Goal: Task Accomplishment & Management: Complete application form

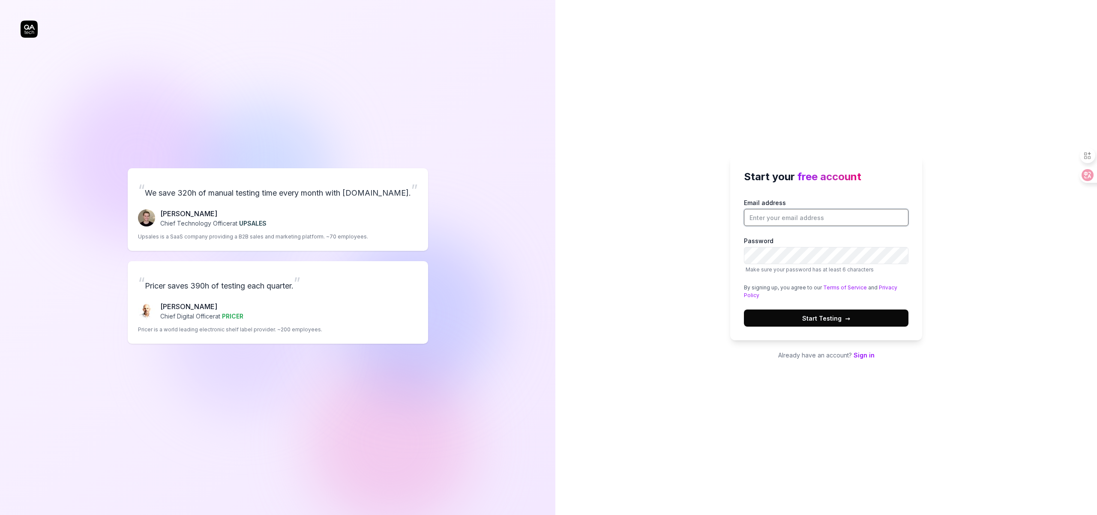
click at [780, 220] on input "Email address" at bounding box center [826, 217] width 165 height 17
type input "w"
type input "wnfng.liu@gmail.com"
click at [744, 310] on button "Start Testing →" at bounding box center [826, 318] width 165 height 17
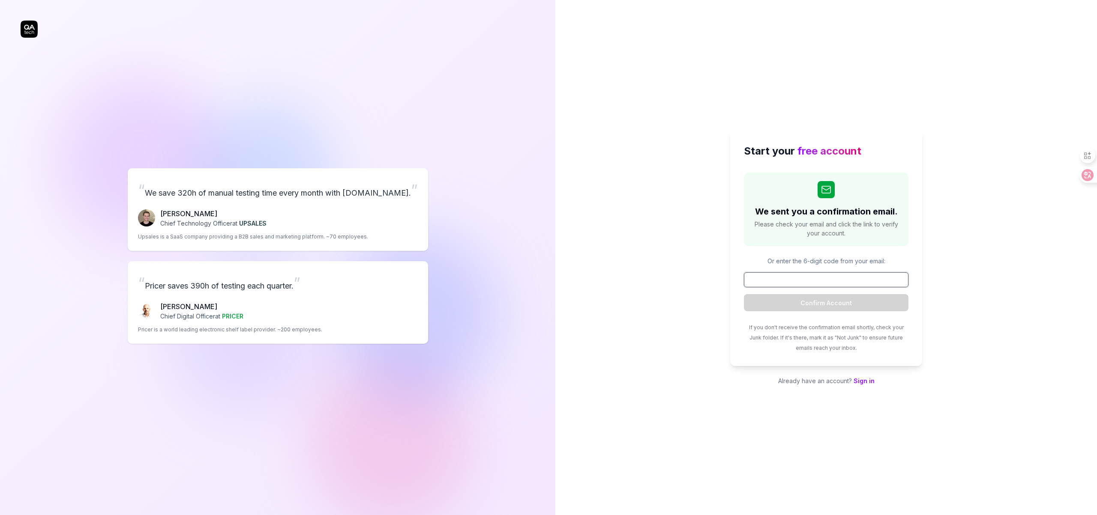
paste input "783857"
type input "783857"
drag, startPoint x: 828, startPoint y: 303, endPoint x: 868, endPoint y: 306, distance: 39.6
click at [828, 303] on button "Confirm Account" at bounding box center [826, 302] width 165 height 17
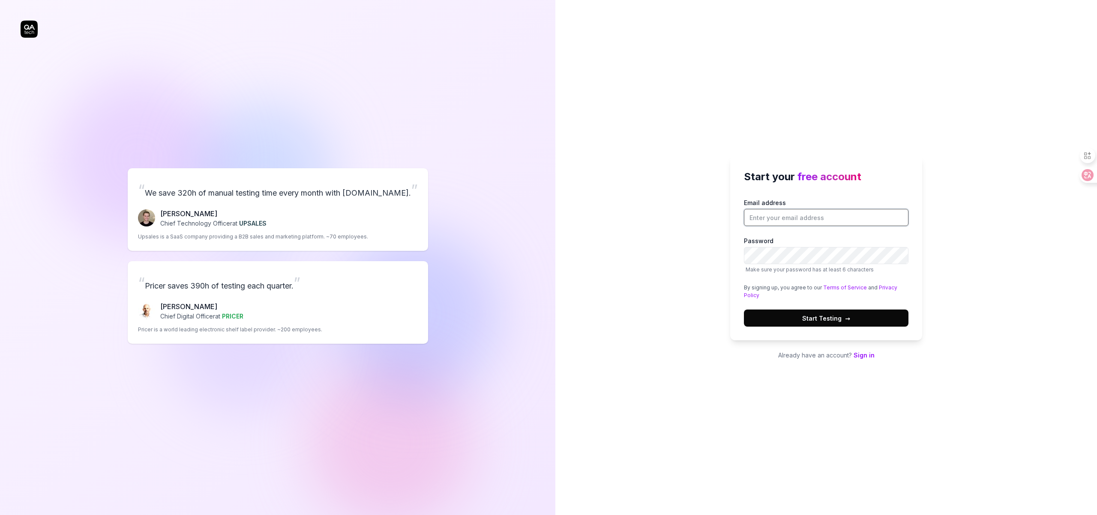
click at [776, 214] on input "Email address" at bounding box center [826, 217] width 165 height 17
type input "wnfng.liu@gmail.com"
click at [840, 312] on button "Start Testing →" at bounding box center [826, 318] width 165 height 17
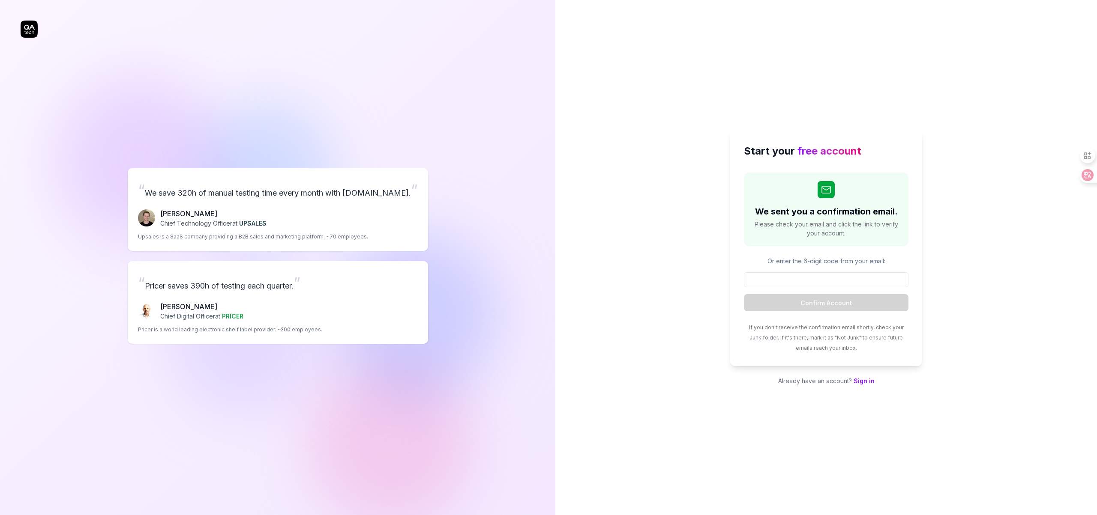
click at [872, 381] on link "Sign in" at bounding box center [864, 381] width 21 height 7
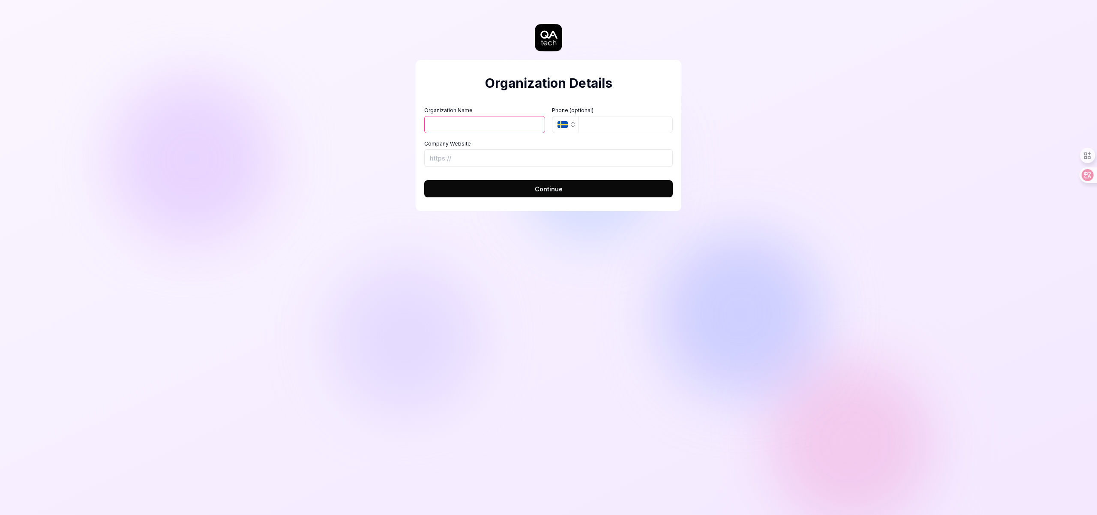
click at [482, 126] on input "Organization Name" at bounding box center [484, 124] width 121 height 17
type input "synpix"
click at [474, 161] on input "Company Website" at bounding box center [548, 158] width 249 height 17
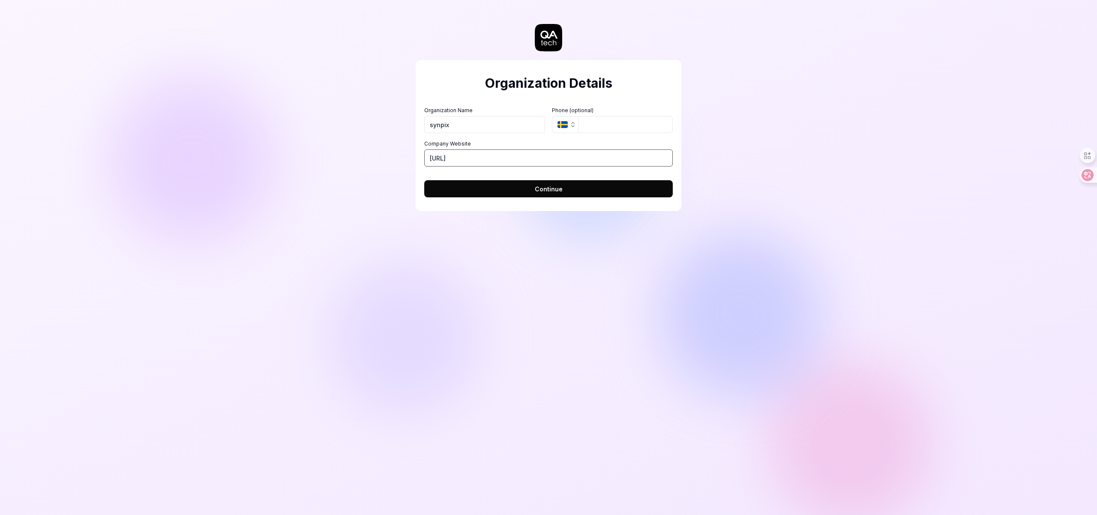
type input "https://synpix.ai"
drag, startPoint x: 530, startPoint y: 189, endPoint x: 538, endPoint y: 193, distance: 8.6
click at [530, 189] on button "Continue" at bounding box center [548, 188] width 249 height 17
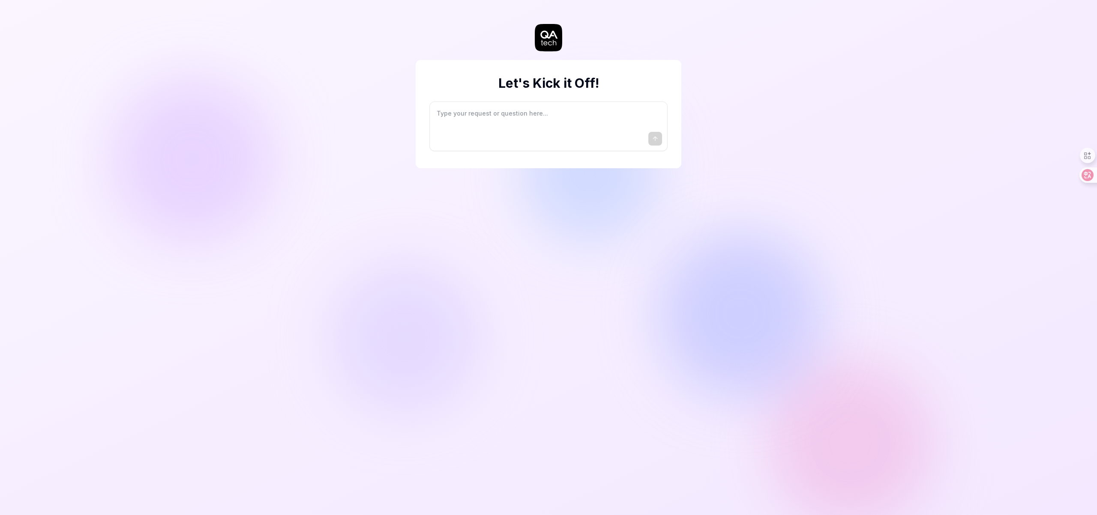
type textarea "*"
type textarea "I"
type textarea "*"
type textarea "I"
type textarea "*"
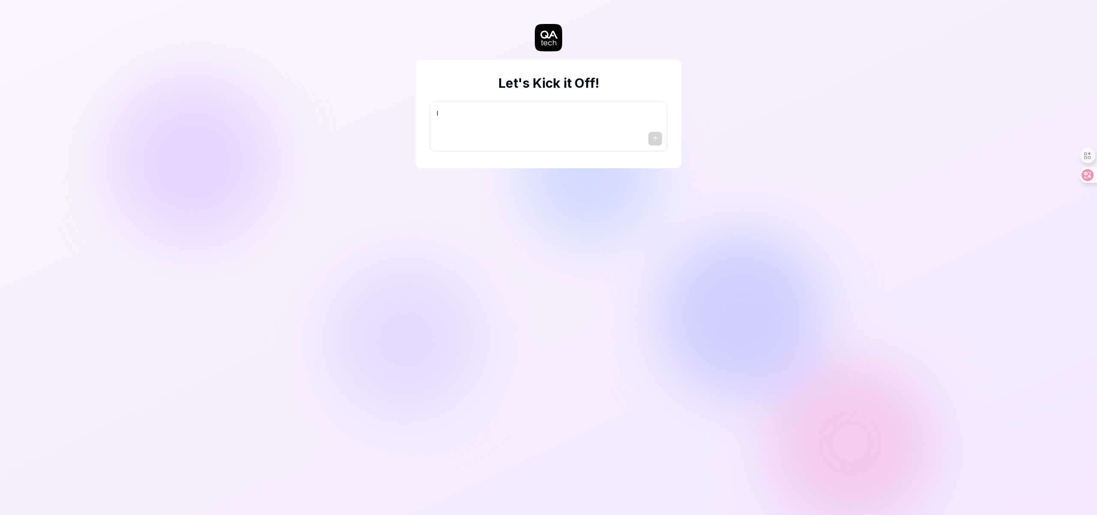
type textarea "I w"
type textarea "*"
type textarea "I wa"
type textarea "*"
type textarea "I wan"
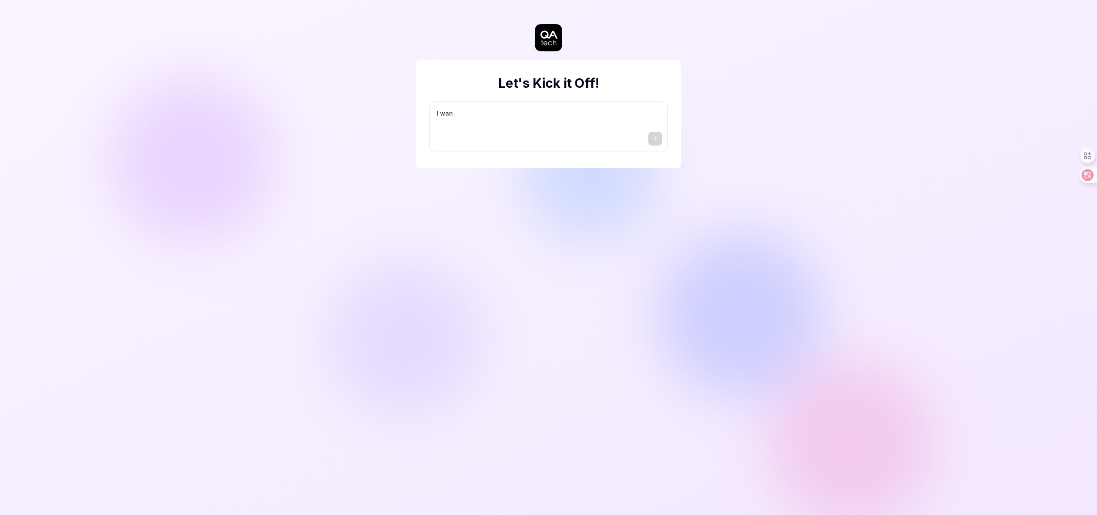
type textarea "*"
type textarea "I want"
type textarea "*"
type textarea "I want"
type textarea "*"
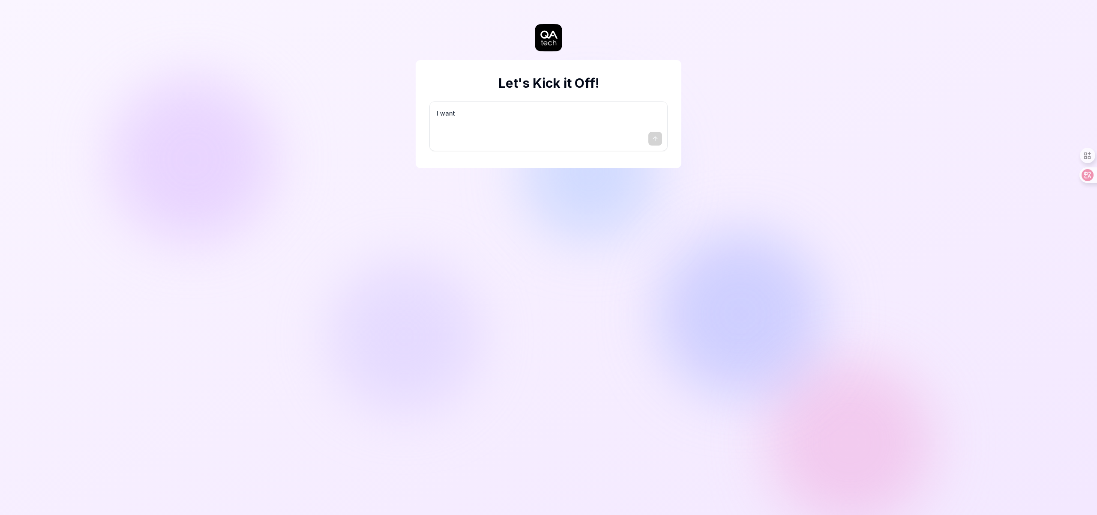
type textarea "I want a"
type textarea "*"
type textarea "I want a"
type textarea "*"
type textarea "I want a g"
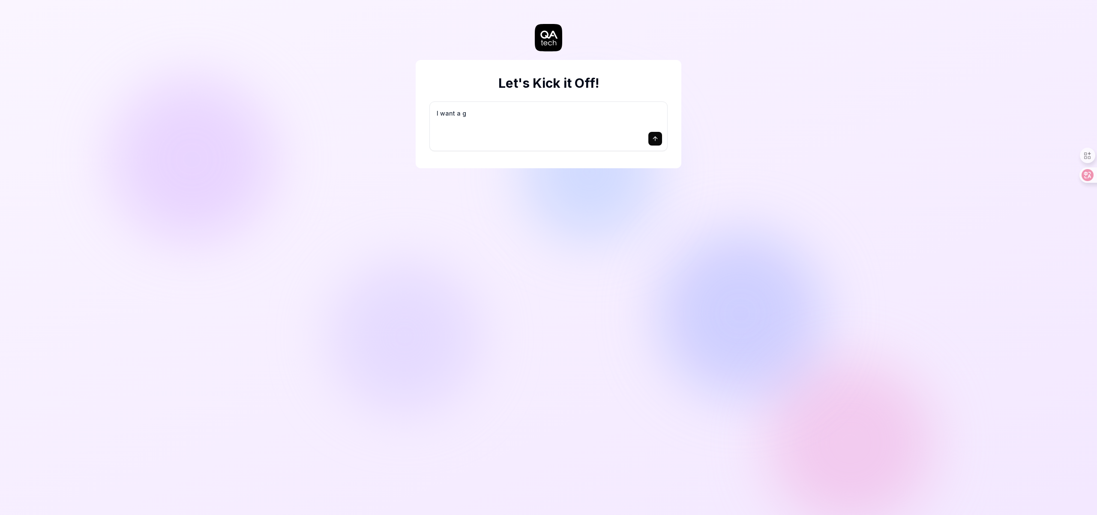
type textarea "*"
type textarea "I want a go"
type textarea "*"
type textarea "I want a goo"
type textarea "*"
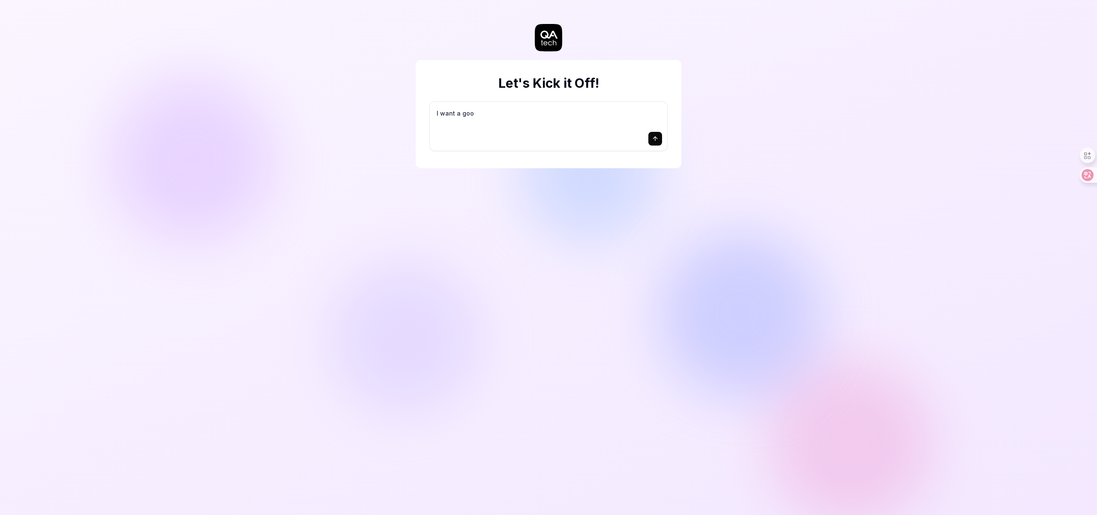
type textarea "I want a good"
type textarea "*"
type textarea "I want a good"
type textarea "*"
type textarea "I want a good t"
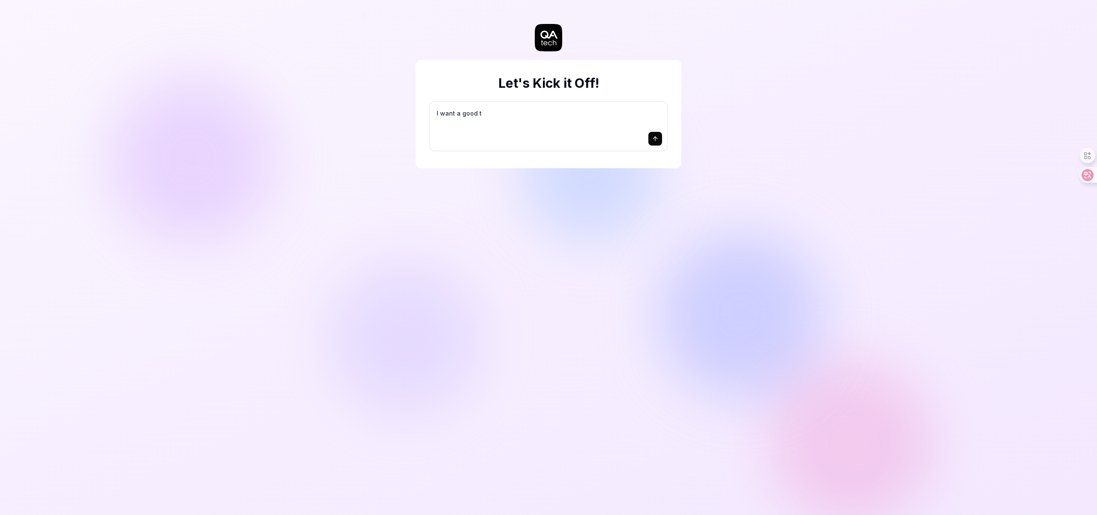
type textarea "*"
type textarea "I want a good te"
type textarea "*"
type textarea "I want a good tes"
type textarea "*"
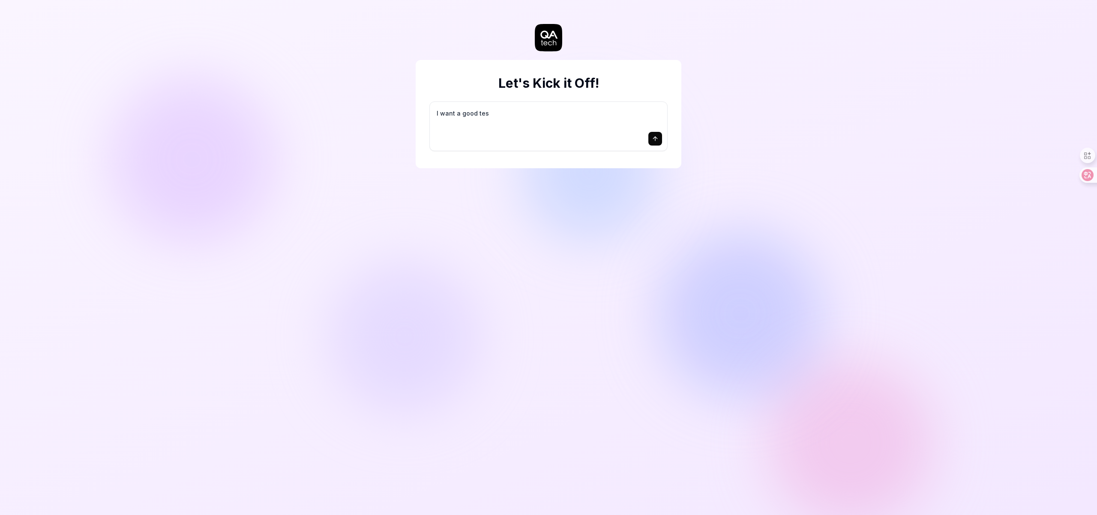
type textarea "I want a good test"
type textarea "*"
type textarea "I want a good test"
type textarea "*"
type textarea "I want a good test s"
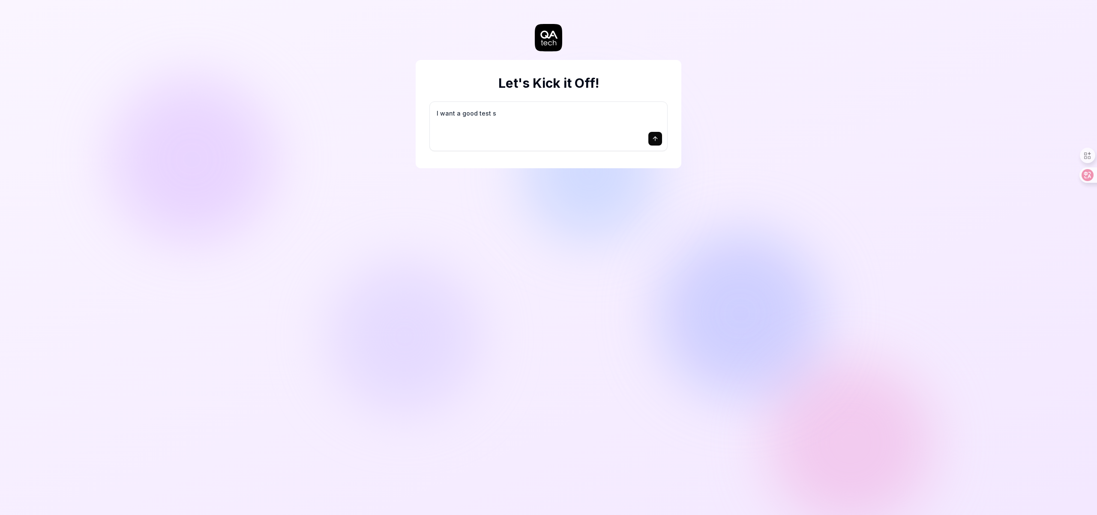
type textarea "*"
type textarea "I want a good test se"
type textarea "*"
type textarea "I want a good test set"
type textarea "*"
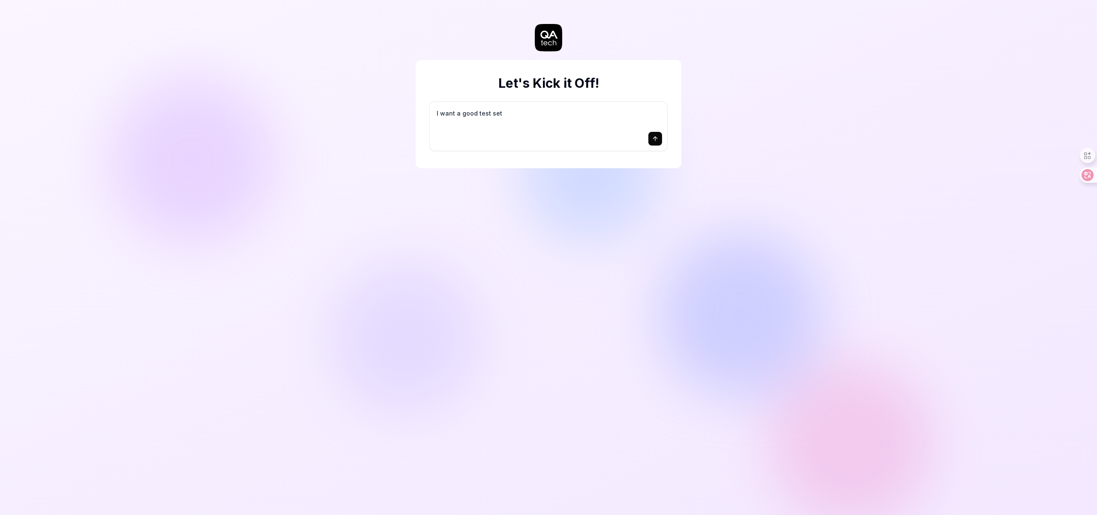
type textarea "I want a good test setu"
type textarea "*"
type textarea "I want a good test setup"
type textarea "*"
type textarea "I want a good test setup"
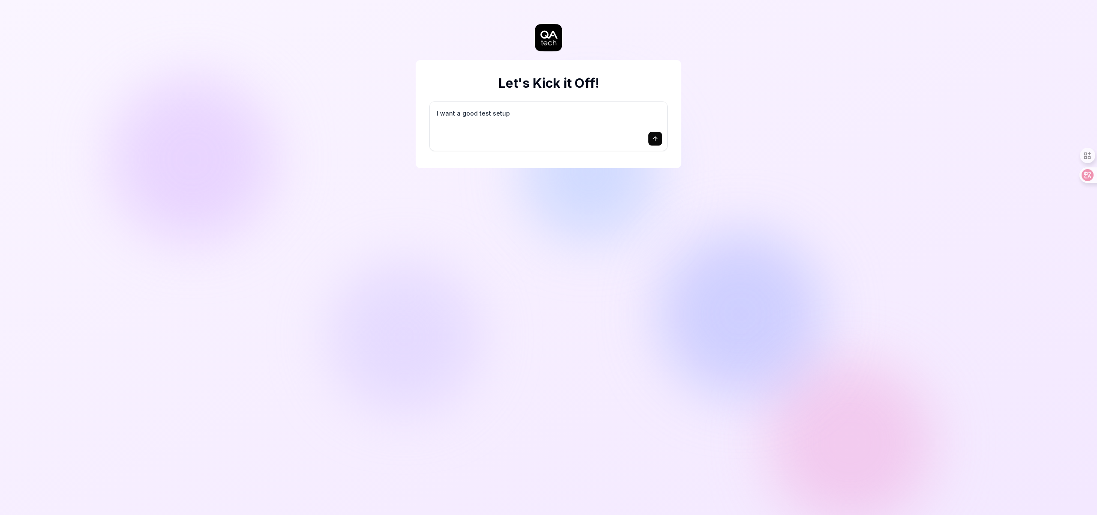
type textarea "*"
type textarea "I want a good test setup f"
type textarea "*"
type textarea "I want a good test setup fo"
type textarea "*"
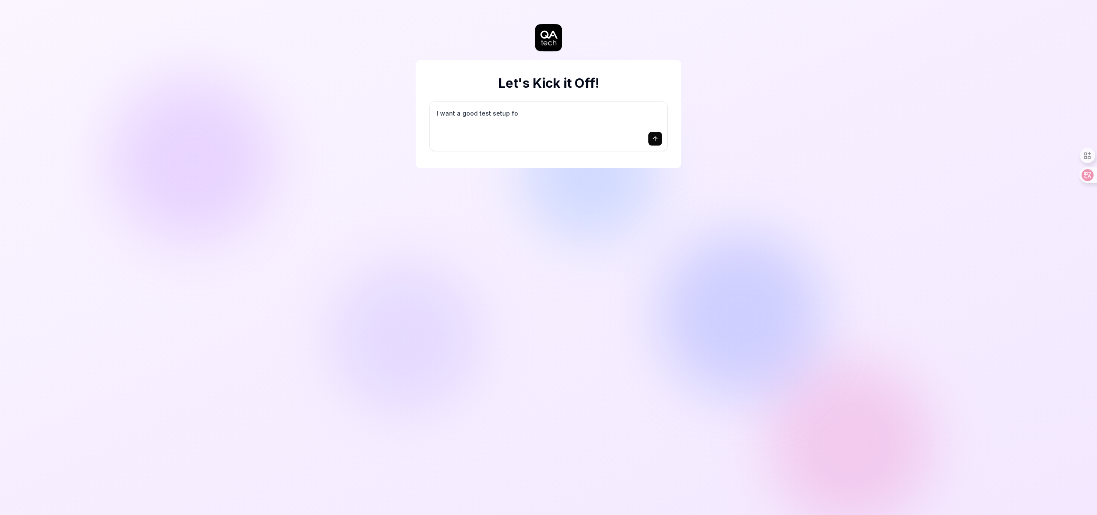
type textarea "I want a good test setup for"
type textarea "*"
type textarea "I want a good test setup for"
type textarea "*"
type textarea "I want a good test setup for m"
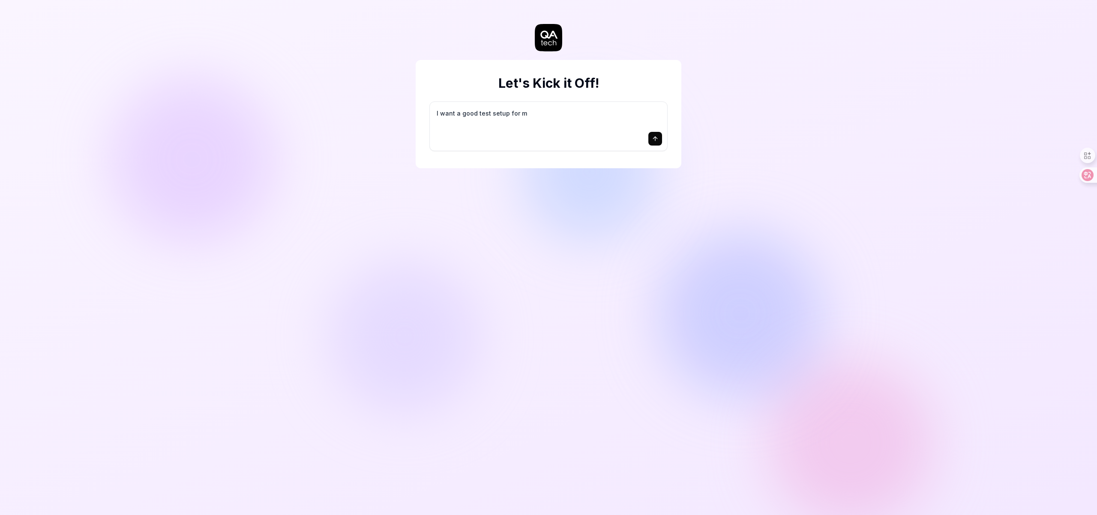
type textarea "*"
type textarea "I want a good test setup for my"
type textarea "*"
type textarea "I want a good test setup for my"
type textarea "*"
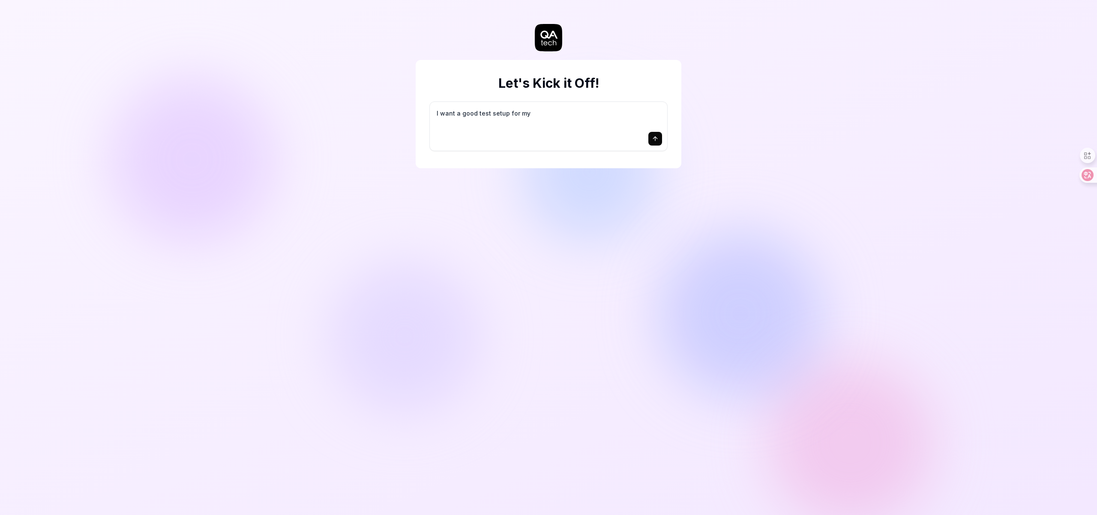
type textarea "I want a good test setup for my s"
type textarea "*"
type textarea "I want a good test setup for my si"
type textarea "*"
type textarea "I want a good test setup for my sit"
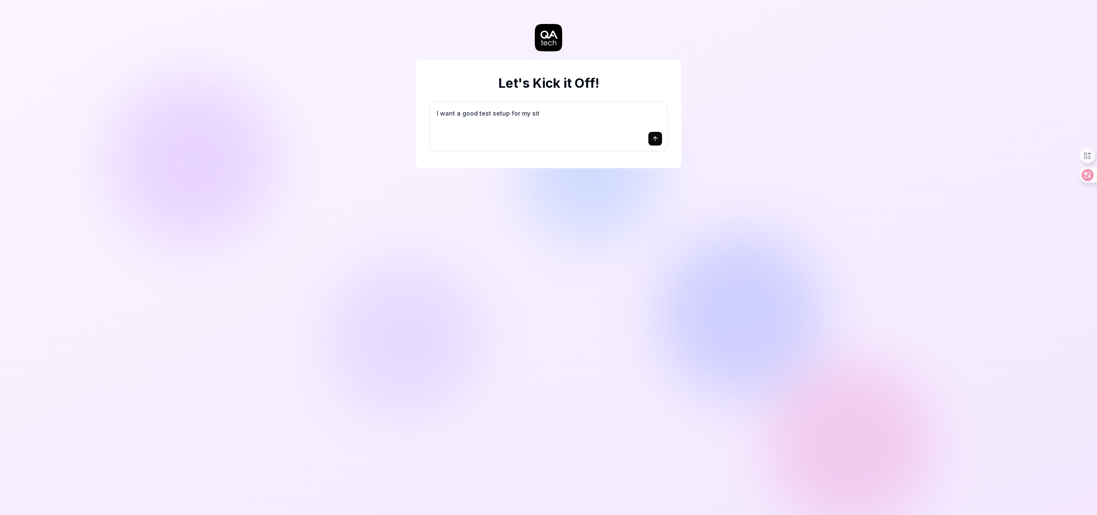
type textarea "*"
type textarea "I want a good test setup for my site"
type textarea "*"
type textarea "I want a good test setup for my site"
type textarea "*"
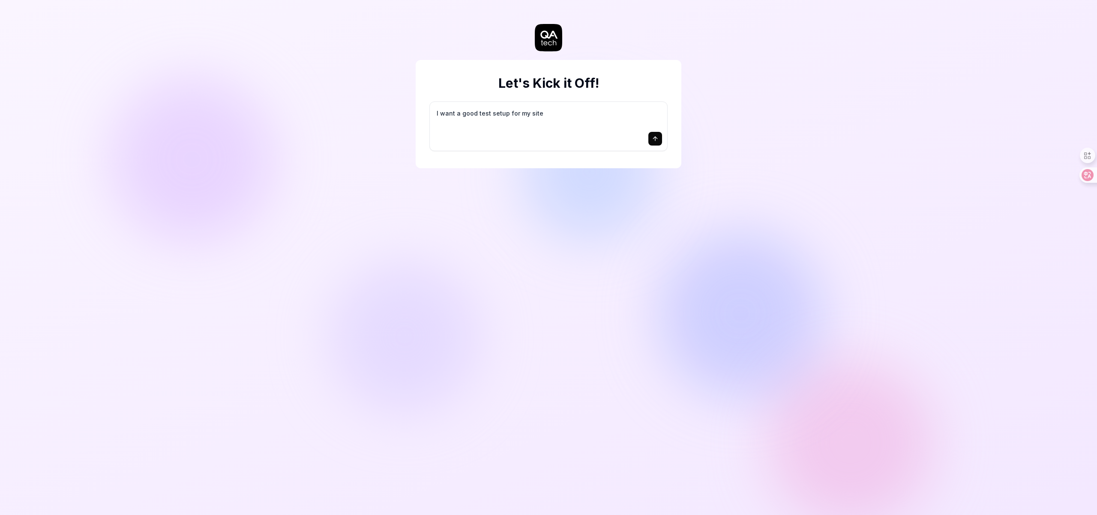
type textarea "I want a good test setup for my site -"
type textarea "*"
type textarea "I want a good test setup for my site -"
type textarea "*"
type textarea "I want a good test setup for my site - h"
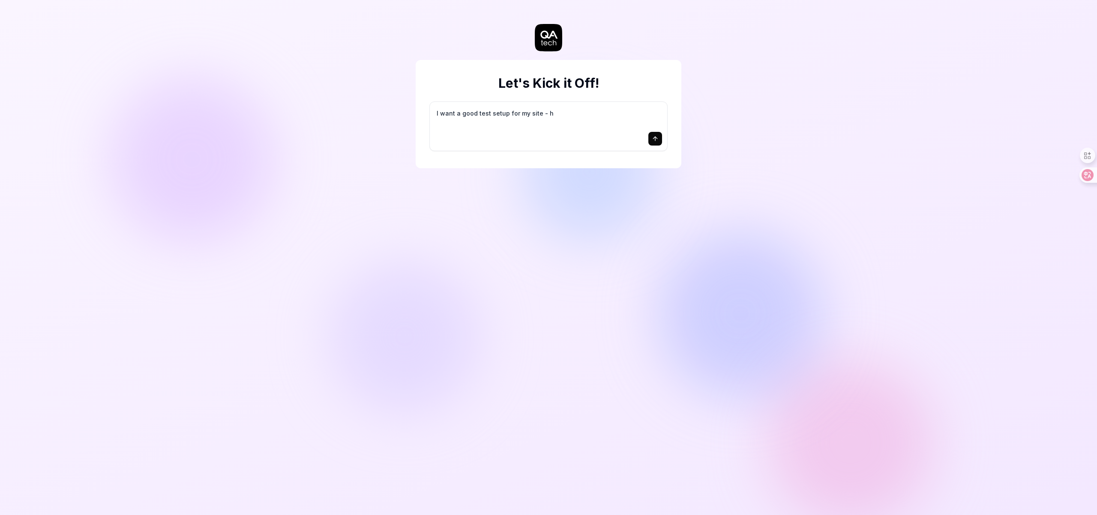
type textarea "*"
type textarea "I want a good test setup for my site - he"
type textarea "*"
type textarea "I want a good test setup for my site - hel"
type textarea "*"
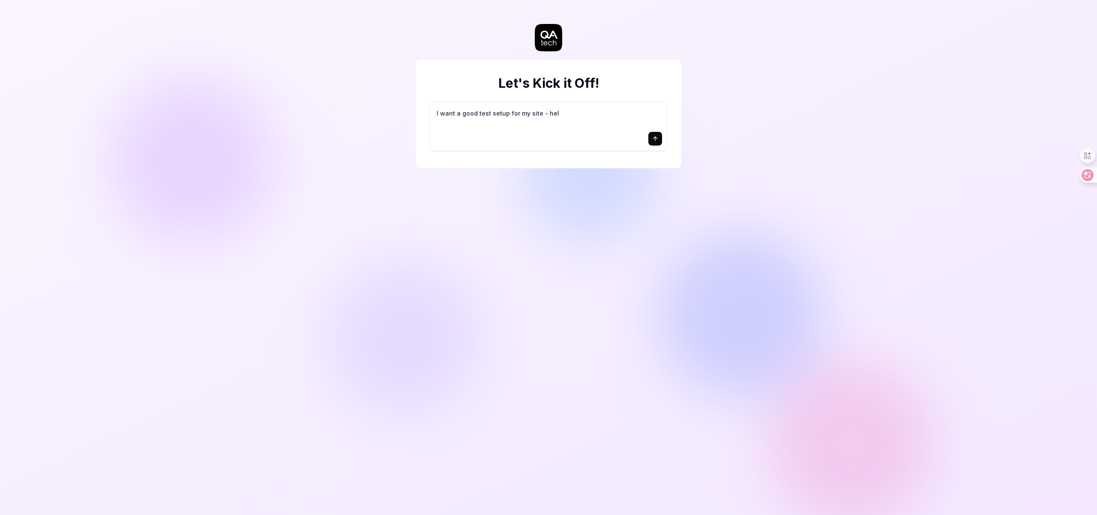
type textarea "I want a good test setup for my site - help"
type textarea "*"
type textarea "I want a good test setup for my site - help"
type textarea "*"
type textarea "I want a good test setup for my site - help m"
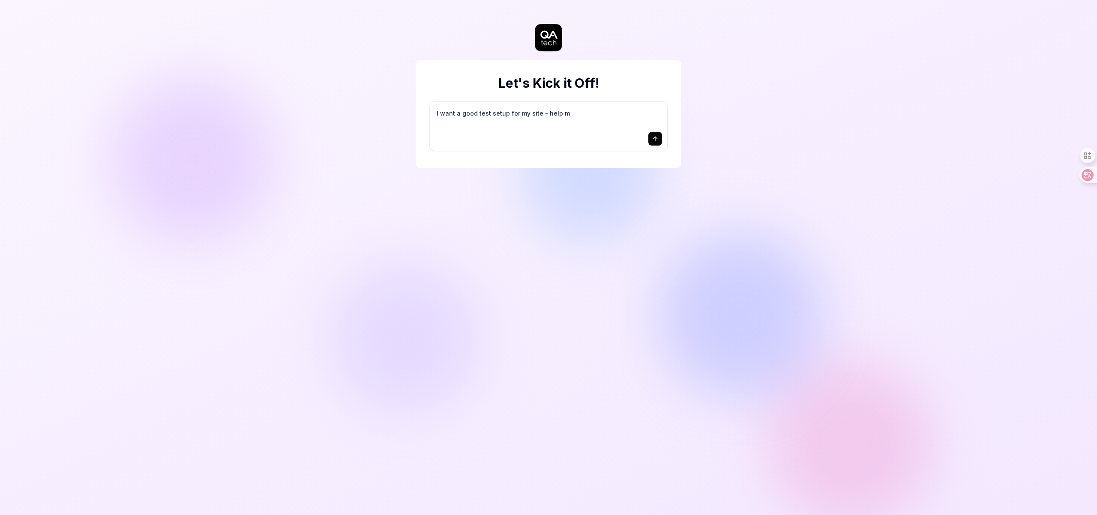
type textarea "*"
type textarea "I want a good test setup for my site - help me"
type textarea "*"
type textarea "I want a good test setup for my site - help me"
type textarea "*"
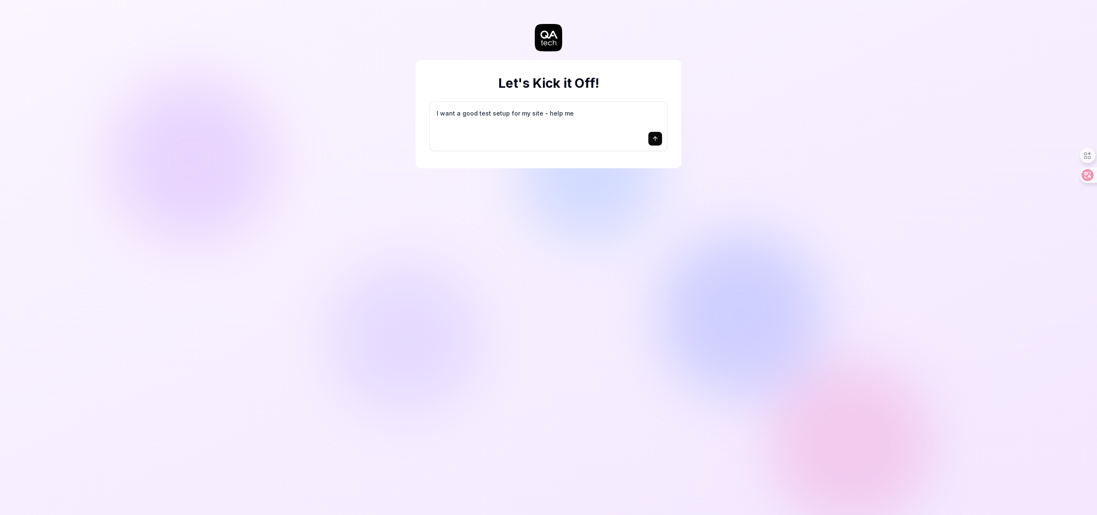
type textarea "I want a good test setup for my site - help me c"
type textarea "*"
type textarea "I want a good test setup for my site - help me cr"
type textarea "*"
type textarea "I want a good test setup for my site - help me cre"
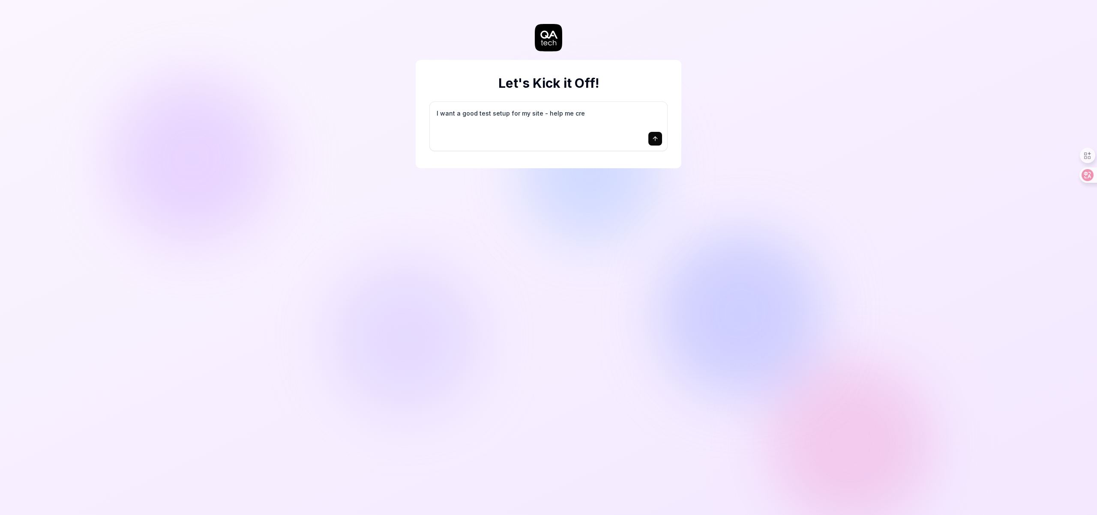
type textarea "*"
type textarea "I want a good test setup for my site - help me crea"
type textarea "*"
type textarea "I want a good test setup for my site - help me creat"
type textarea "*"
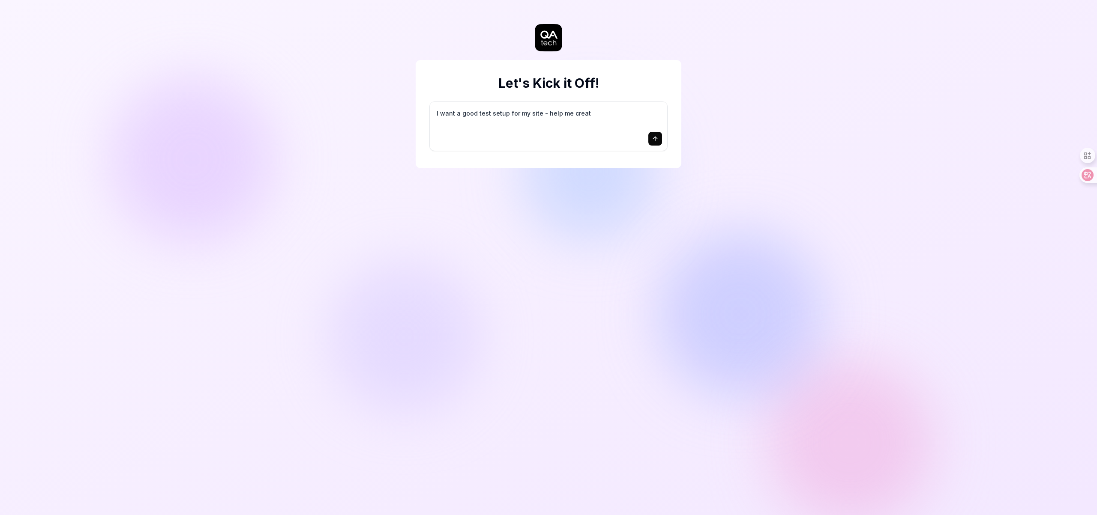
type textarea "I want a good test setup for my site - help me create"
type textarea "*"
type textarea "I want a good test setup for my site - help me create"
type textarea "*"
type textarea "I want a good test setup for my site - help me create t"
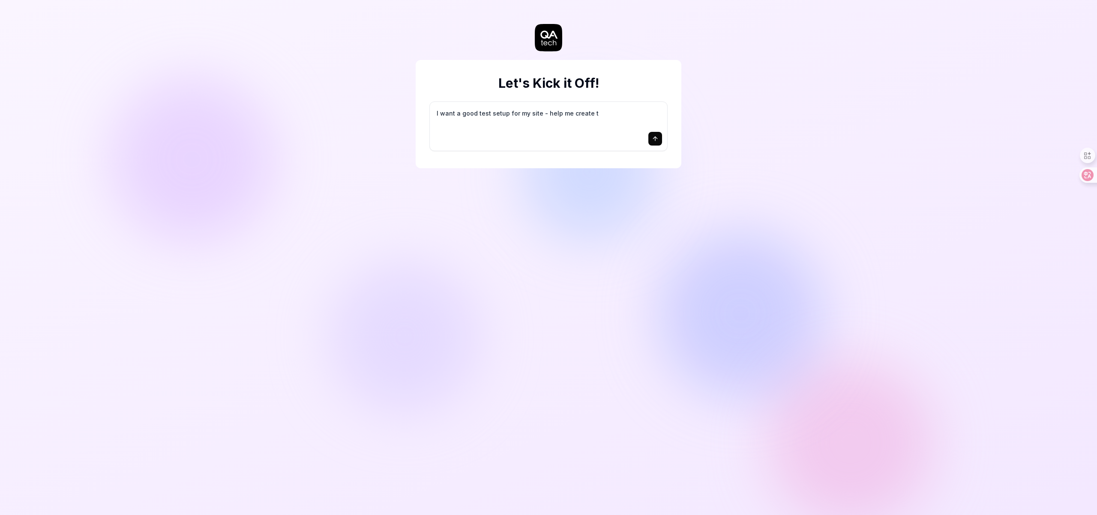
type textarea "*"
type textarea "I want a good test setup for my site - help me create th"
type textarea "*"
type textarea "I want a good test setup for my site - help me create the"
type textarea "*"
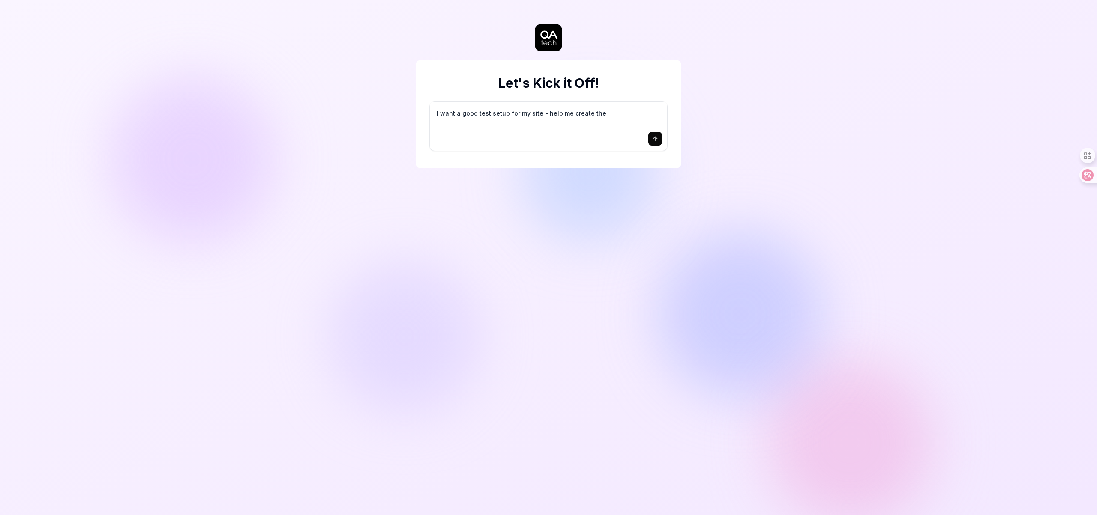
type textarea "I want a good test setup for my site - help me create the"
type textarea "*"
type textarea "I want a good test setup for my site - help me create the f"
type textarea "*"
type textarea "I want a good test setup for my site - help me create the fi"
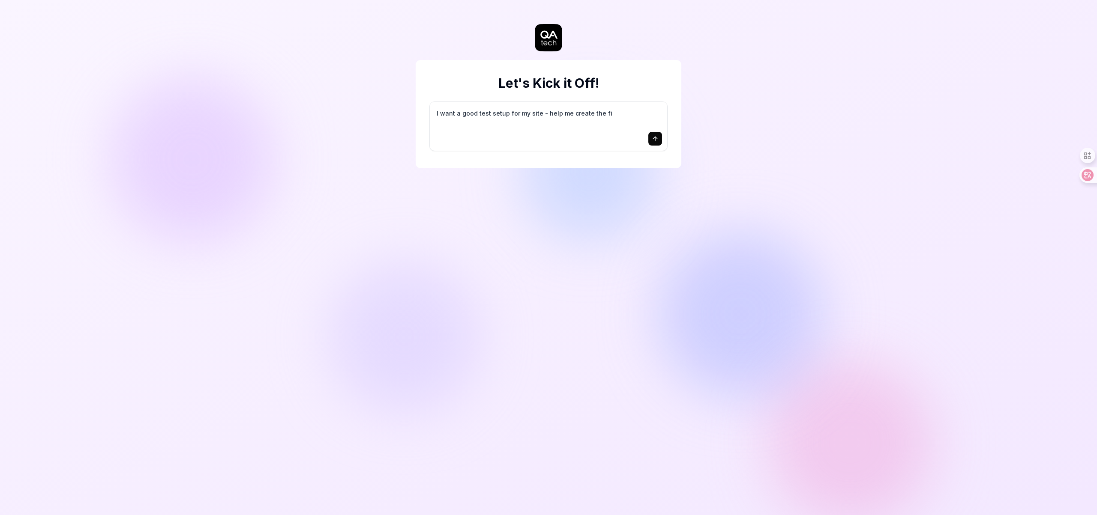
type textarea "*"
type textarea "I want a good test setup for my site - help me create the fir"
type textarea "*"
type textarea "I want a good test setup for my site - help me create the firs"
type textarea "*"
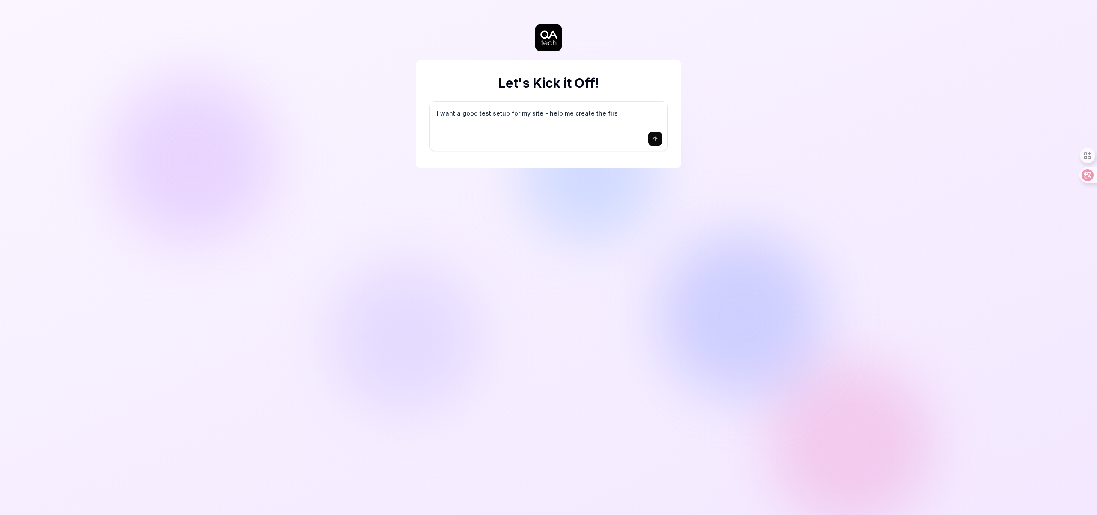
type textarea "I want a good test setup for my site - help me create the first"
type textarea "*"
type textarea "I want a good test setup for my site - help me create the first"
type textarea "*"
type textarea "I want a good test setup for my site - help me create the first 3"
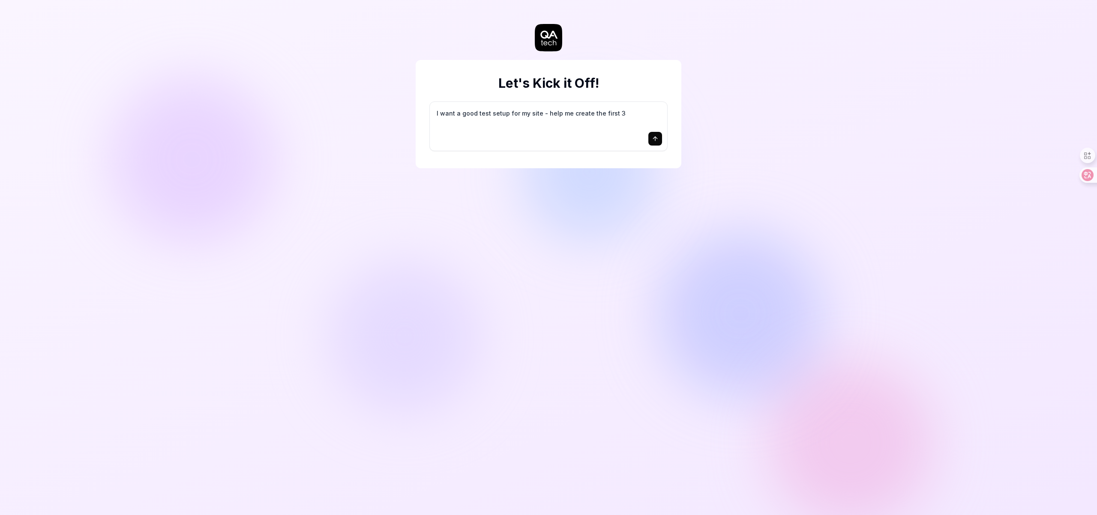
type textarea "*"
type textarea "I want a good test setup for my site - help me create the first 3-"
type textarea "*"
type textarea "I want a good test setup for my site - help me create the first 3-5"
type textarea "*"
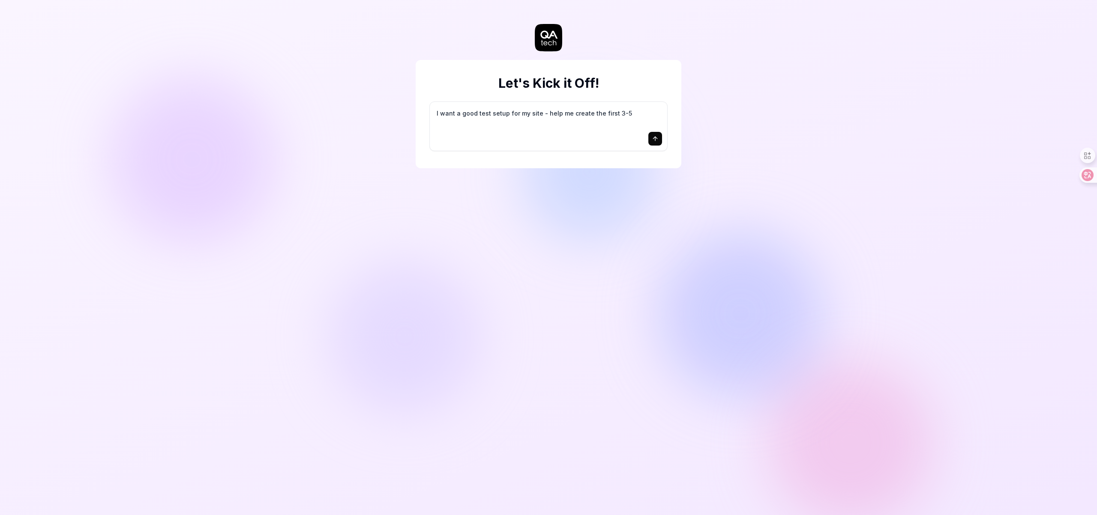
type textarea "I want a good test setup for my site - help me create the first 3-5"
type textarea "*"
type textarea "I want a good test setup for my site - help me create the first 3-5 t"
type textarea "*"
type textarea "I want a good test setup for my site - help me create the first 3-5 te"
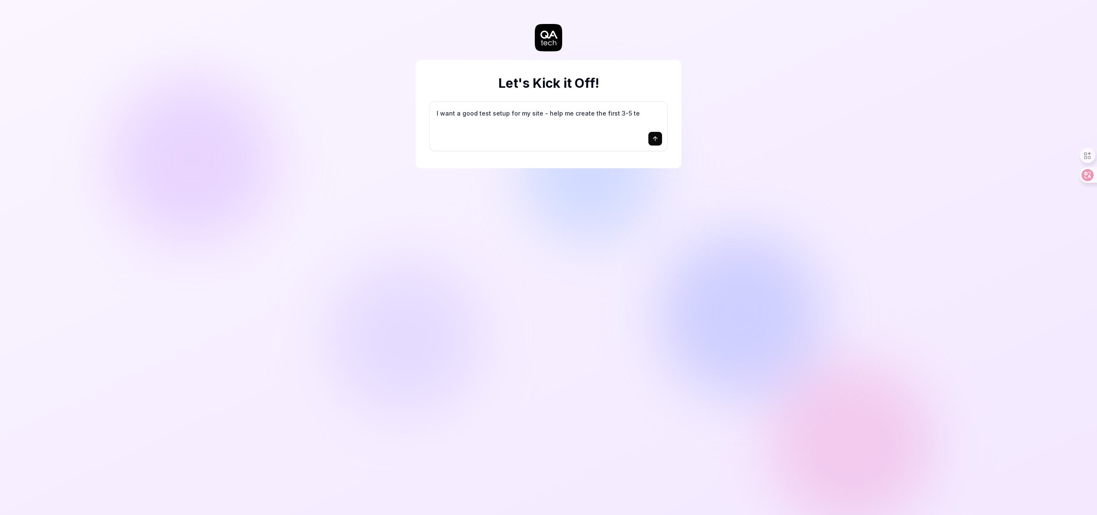
type textarea "*"
type textarea "I want a good test setup for my site - help me create the first 3-5 tes"
type textarea "*"
type textarea "I want a good test setup for my site - help me create the first 3-5 test"
type textarea "*"
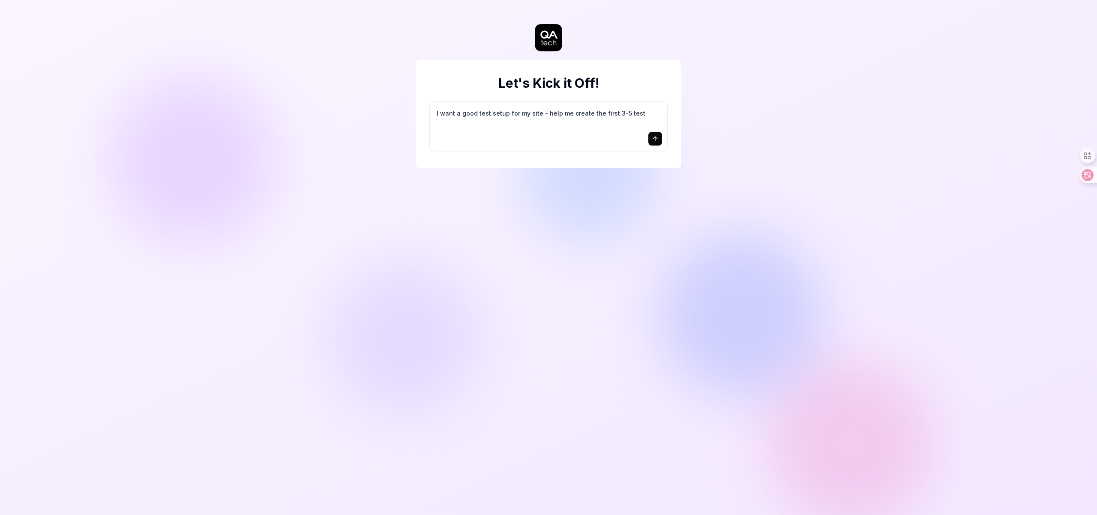
type textarea "I want a good test setup for my site - help me create the first 3-5 test"
type textarea "*"
type textarea "I want a good test setup for my site - help me create the first 3-5 test c"
type textarea "*"
type textarea "I want a good test setup for my site - help me create the first 3-5 test ca"
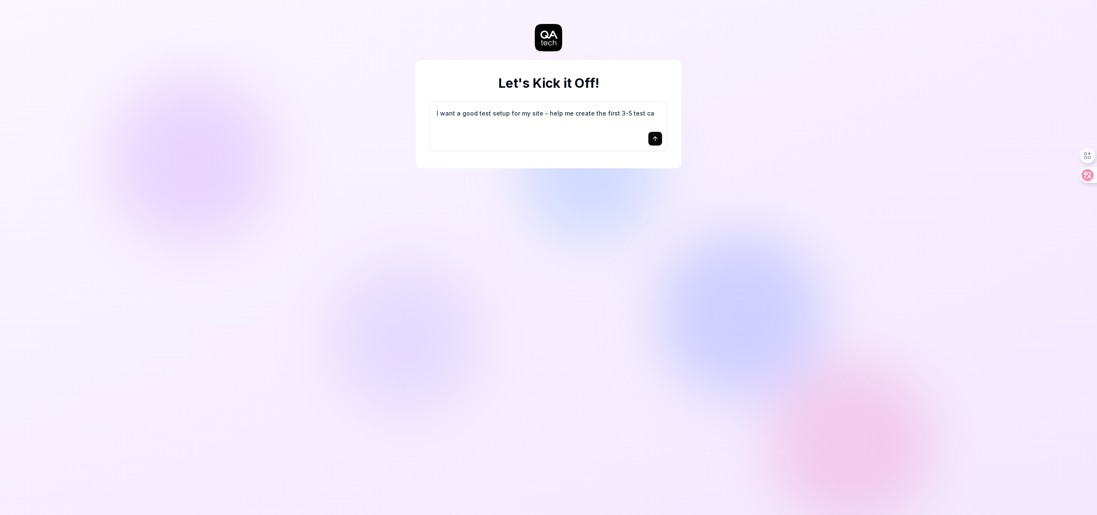
type textarea "*"
type textarea "I want a good test setup for my site - help me create the first 3-5 test cas"
type textarea "*"
type textarea "I want a good test setup for my site - help me create the first 3-5 test case"
type textarea "*"
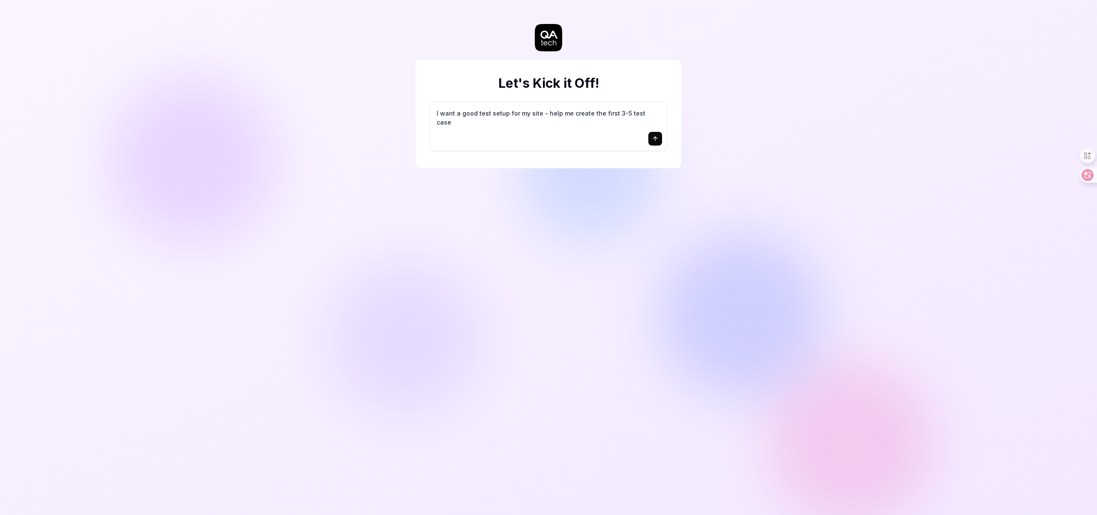
type textarea "I want a good test setup for my site - help me create the first 3-5 test cases"
click at [655, 141] on icon "submit" at bounding box center [655, 138] width 7 height 7
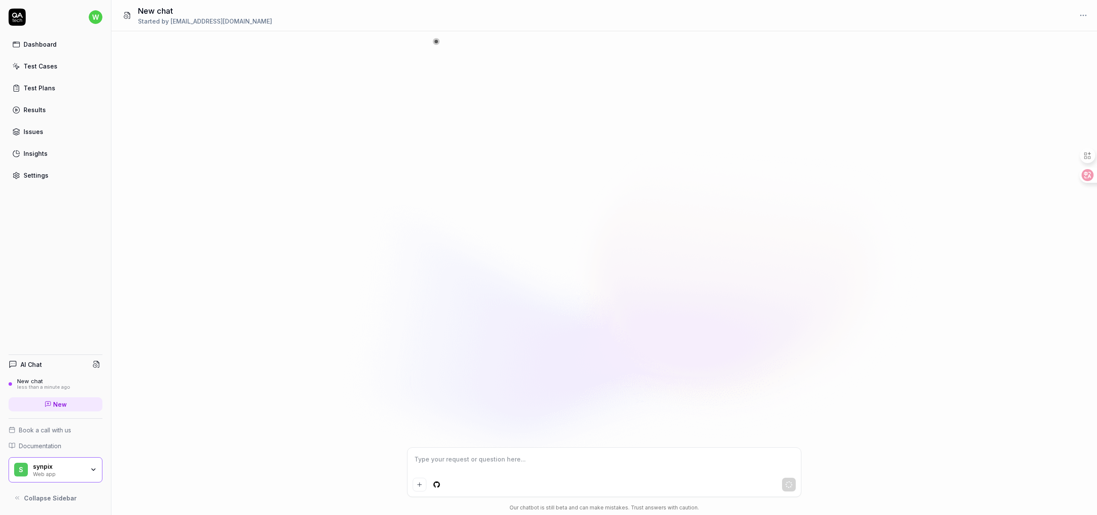
click at [463, 464] on textarea at bounding box center [604, 463] width 383 height 21
type textarea "*"
type textarea "t"
type textarea "*"
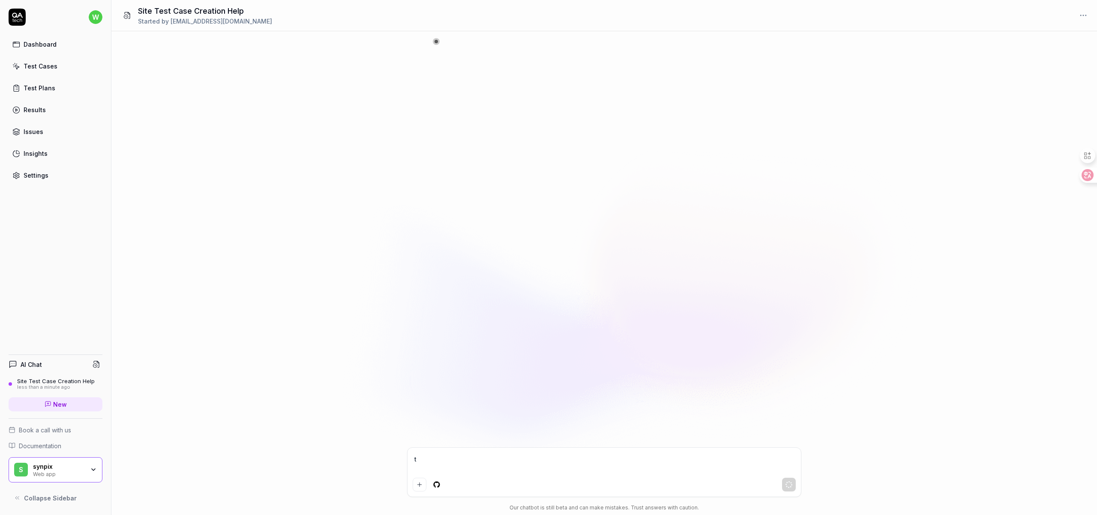
type textarea "te"
type textarea "*"
type textarea "tes"
type textarea "*"
type textarea "test"
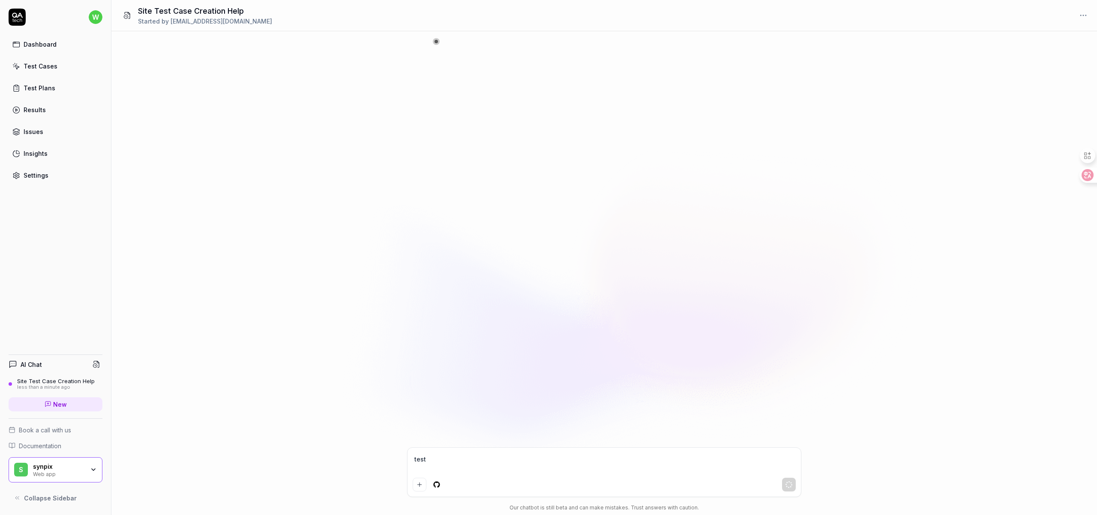
type textarea "*"
type textarea "test"
type textarea "*"
type textarea "test m"
type textarea "*"
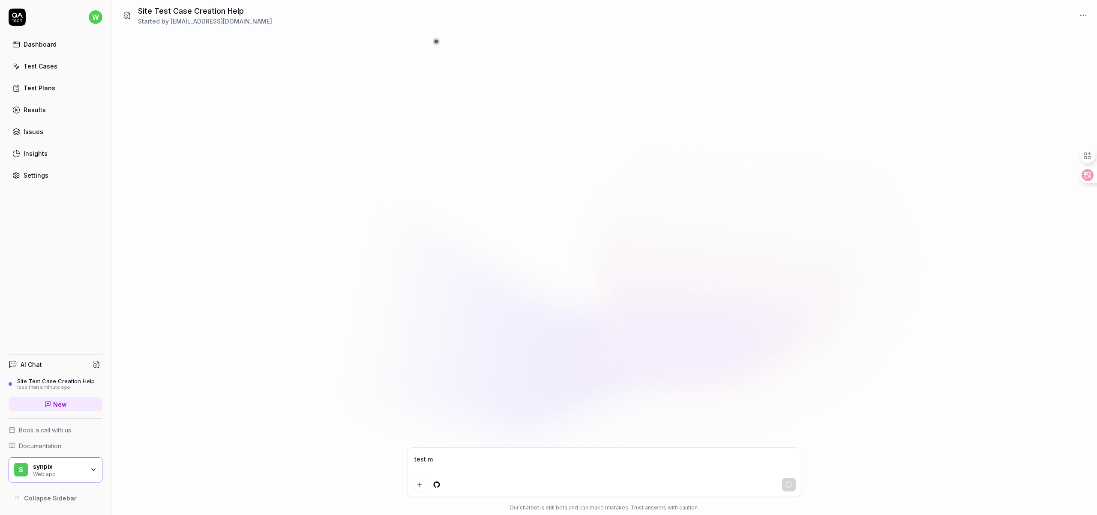
type textarea "test my"
type textarea "*"
type textarea "test my"
type textarea "*"
type textarea "test my p"
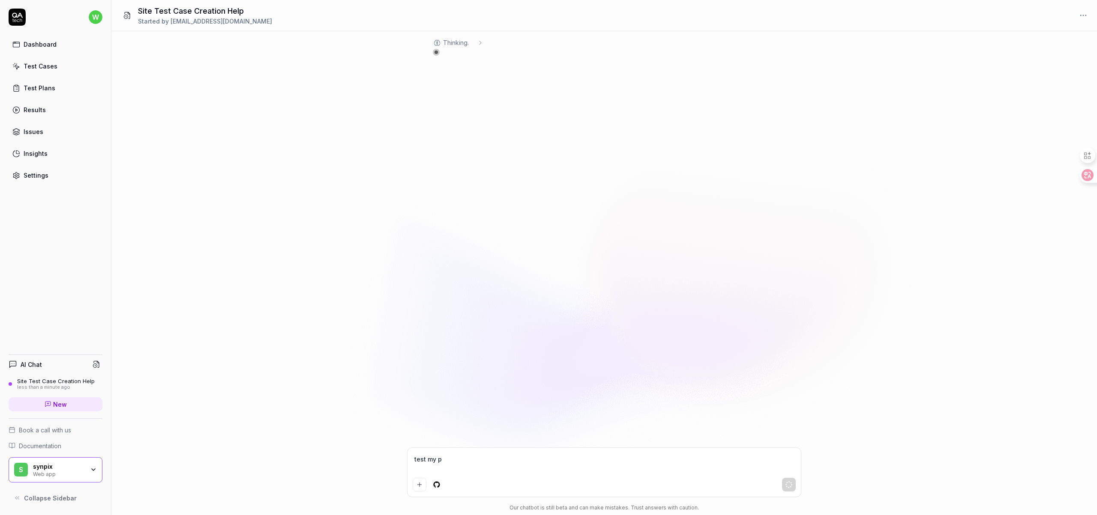
type textarea "*"
type textarea "test my pr"
type textarea "*"
type textarea "test my pru"
type textarea "*"
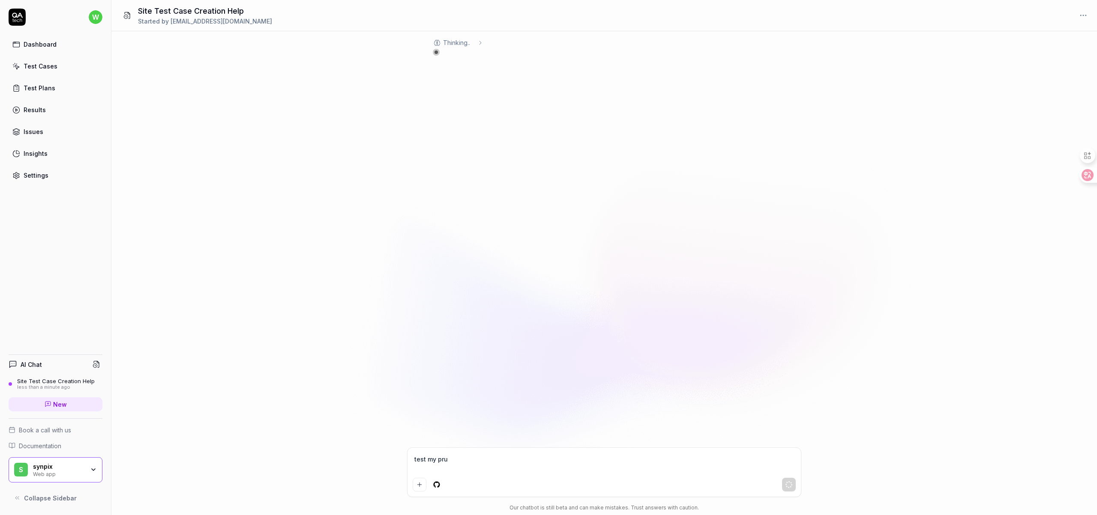
type textarea "test my prud"
type textarea "*"
type textarea "test my prudc"
type textarea "*"
type textarea "test my prudct"
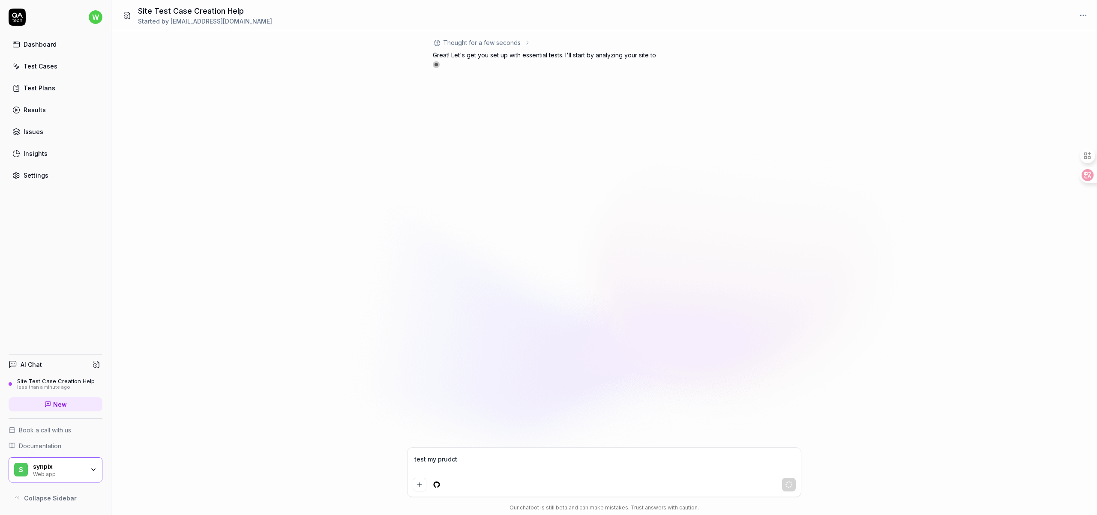
type textarea "*"
type textarea "test my prudc"
type textarea "*"
type textarea "test my prud"
type textarea "*"
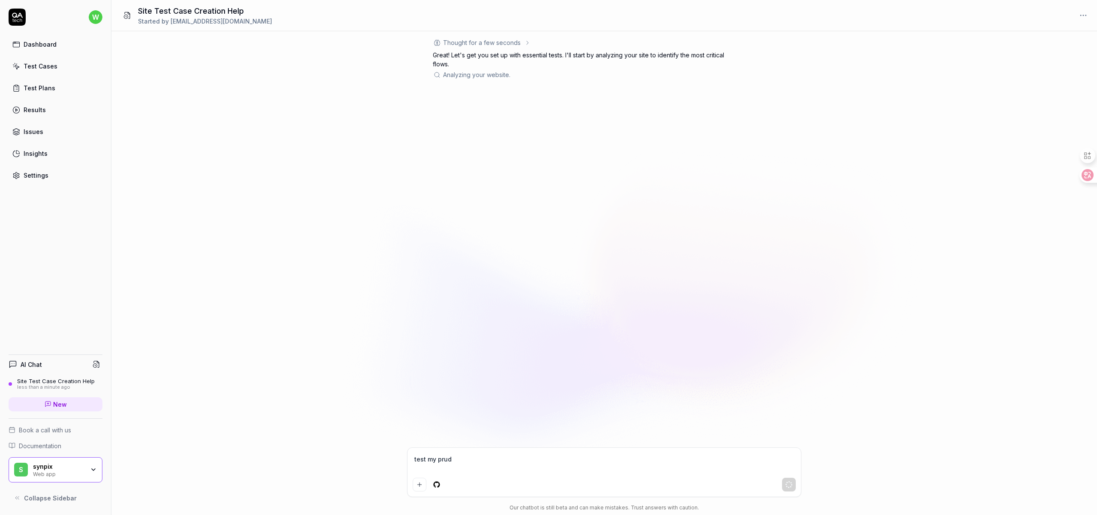
type textarea "test my pru"
type textarea "*"
type textarea "test my pr"
type textarea "*"
type textarea "test my pro"
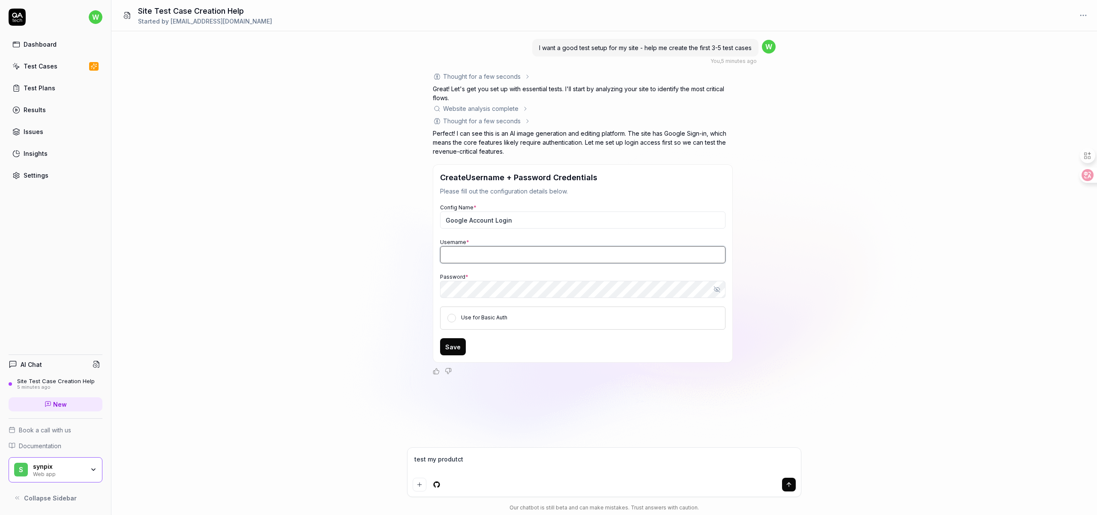
click at [508, 260] on input "Username *" at bounding box center [582, 254] width 285 height 17
click at [900, 316] on div "I want a good test setup for my site - help me create the first 3-5 test cases …" at bounding box center [604, 239] width 986 height 416
click at [453, 319] on button "Use for Basic Auth" at bounding box center [451, 318] width 9 height 9
drag, startPoint x: 449, startPoint y: 348, endPoint x: 476, endPoint y: 347, distance: 26.2
click at [449, 348] on button "Save" at bounding box center [453, 347] width 26 height 17
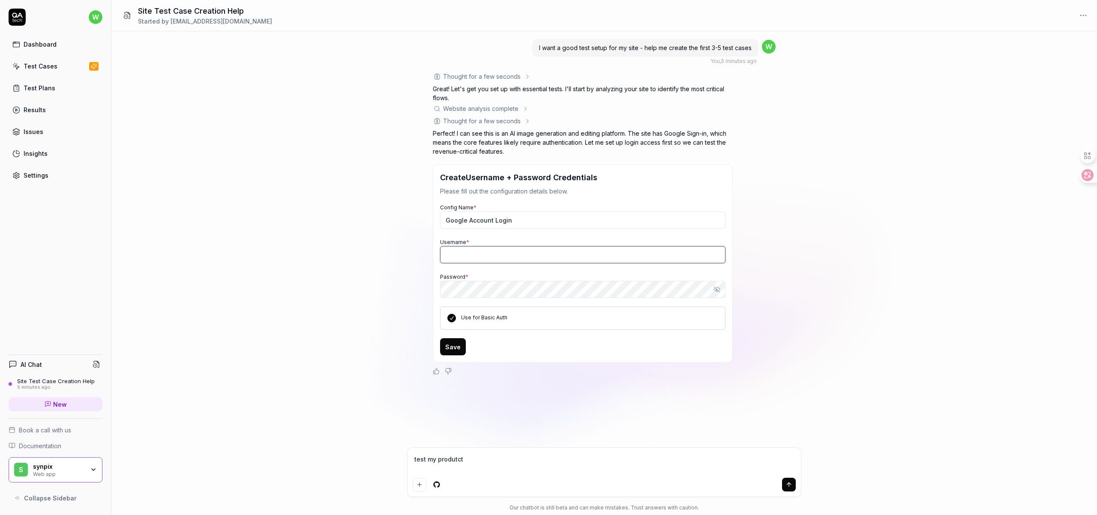
click at [510, 256] on input "Username *" at bounding box center [582, 254] width 285 height 17
click at [443, 349] on button "Save" at bounding box center [453, 347] width 26 height 17
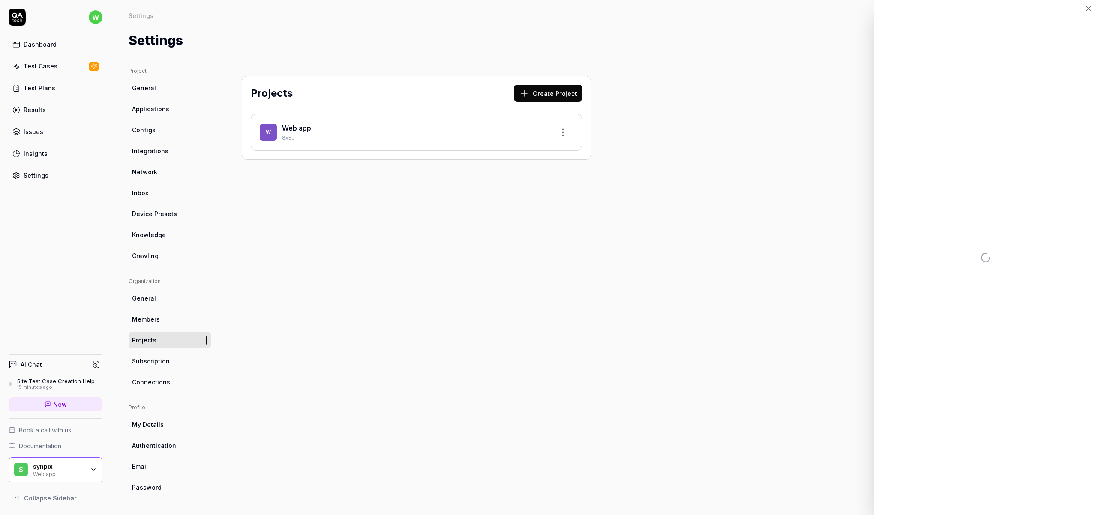
drag, startPoint x: 660, startPoint y: 262, endPoint x: 650, endPoint y: 255, distance: 12.9
click at [661, 262] on div "Project General Applications Configs Integrations Network Inbox Device Presets …" at bounding box center [604, 282] width 951 height 431
